Goal: Check status: Check status

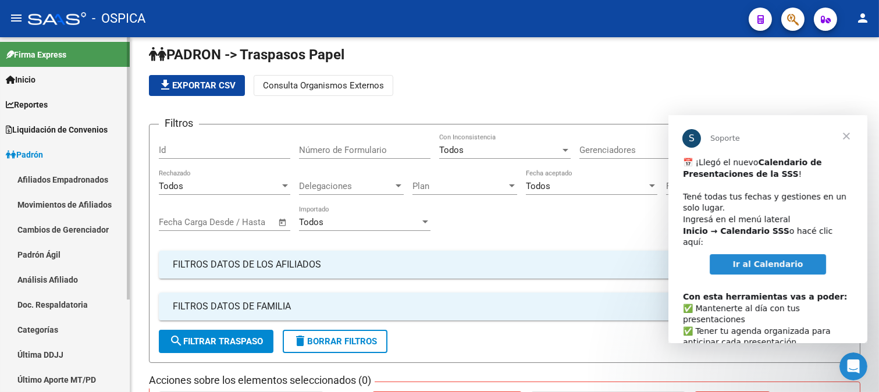
click at [35, 281] on link "Análisis Afiliado" at bounding box center [65, 279] width 130 height 25
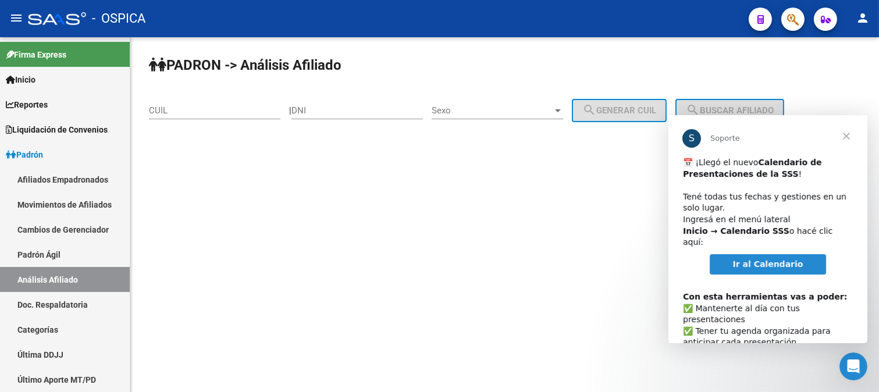
click at [848, 138] on span "Cerrar" at bounding box center [846, 136] width 42 height 42
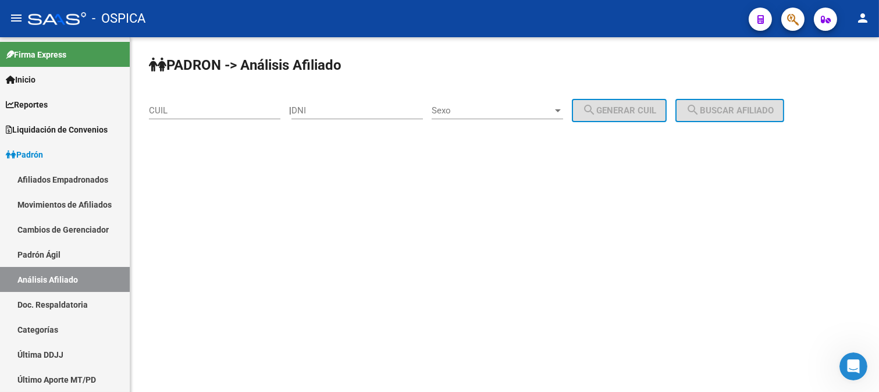
click at [220, 105] on div "CUIL" at bounding box center [214, 106] width 131 height 25
paste input "20-25057064-4"
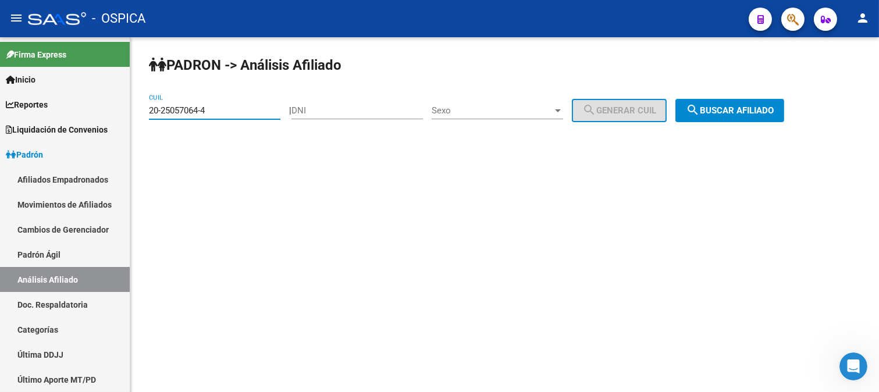
type input "20-25057064-4"
click at [720, 105] on button "search Buscar afiliado" at bounding box center [730, 110] width 109 height 23
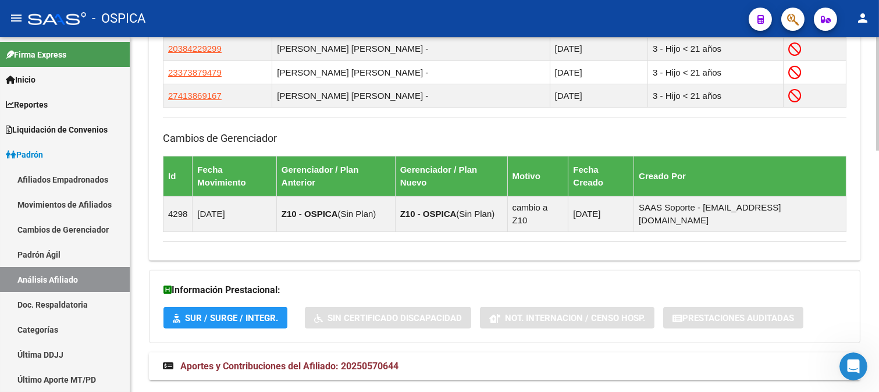
scroll to position [758, 0]
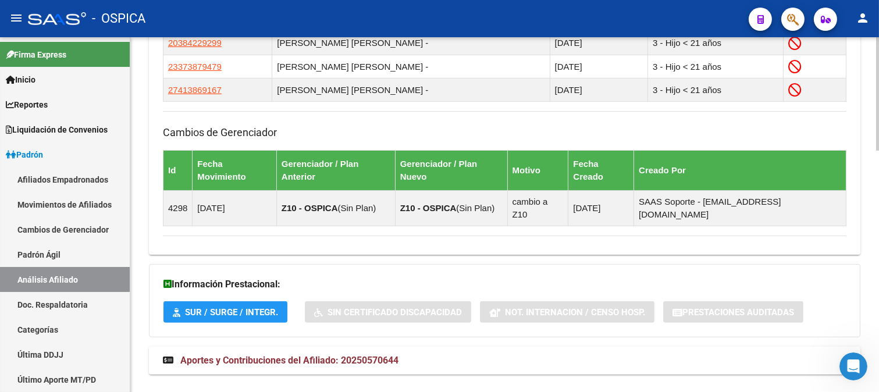
click at [431, 354] on mat-panel-title "Aportes y Contribuciones del Afiliado: 20250570644" at bounding box center [498, 360] width 670 height 13
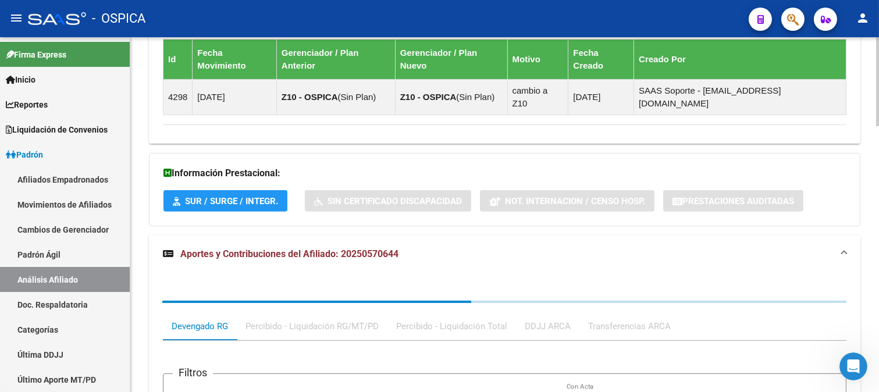
scroll to position [887, 0]
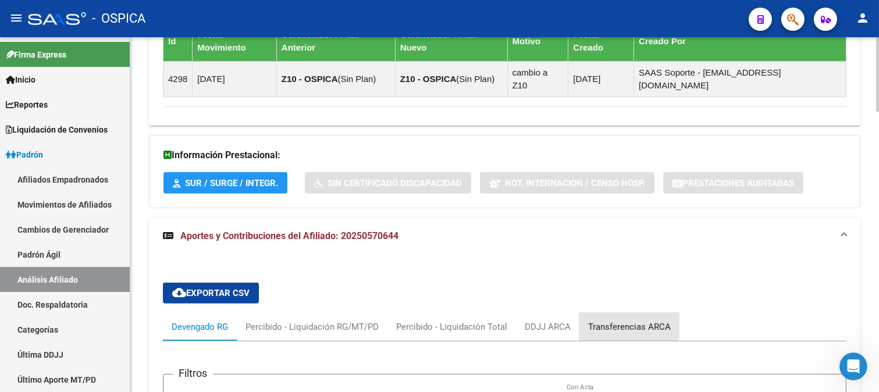
click at [589, 321] on div "Transferencias ARCA" at bounding box center [629, 327] width 83 height 13
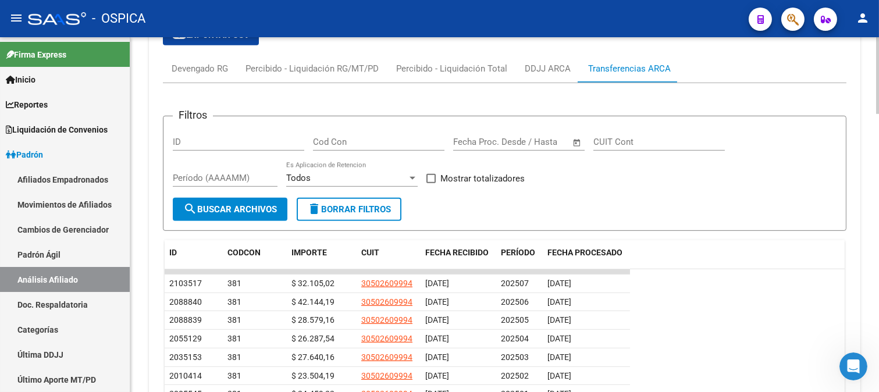
scroll to position [1080, 0]
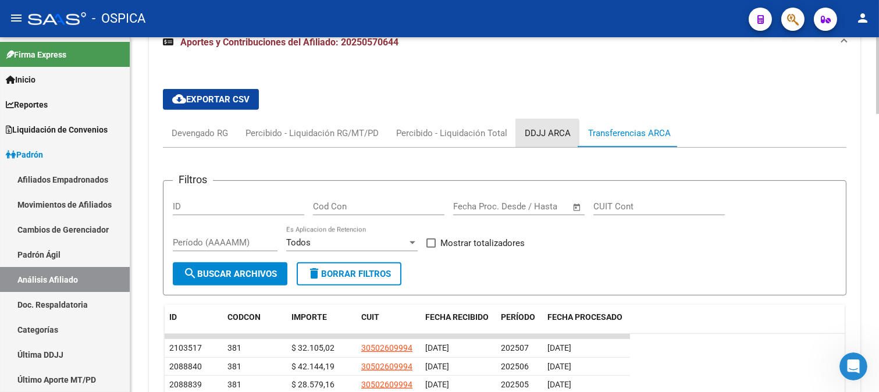
click at [546, 127] on div "DDJJ ARCA" at bounding box center [548, 133] width 46 height 13
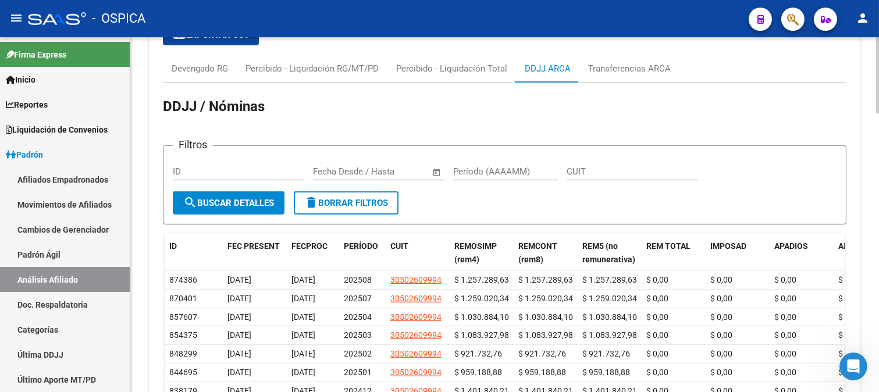
scroll to position [1210, 0]
